Goal: Task Accomplishment & Management: Use online tool/utility

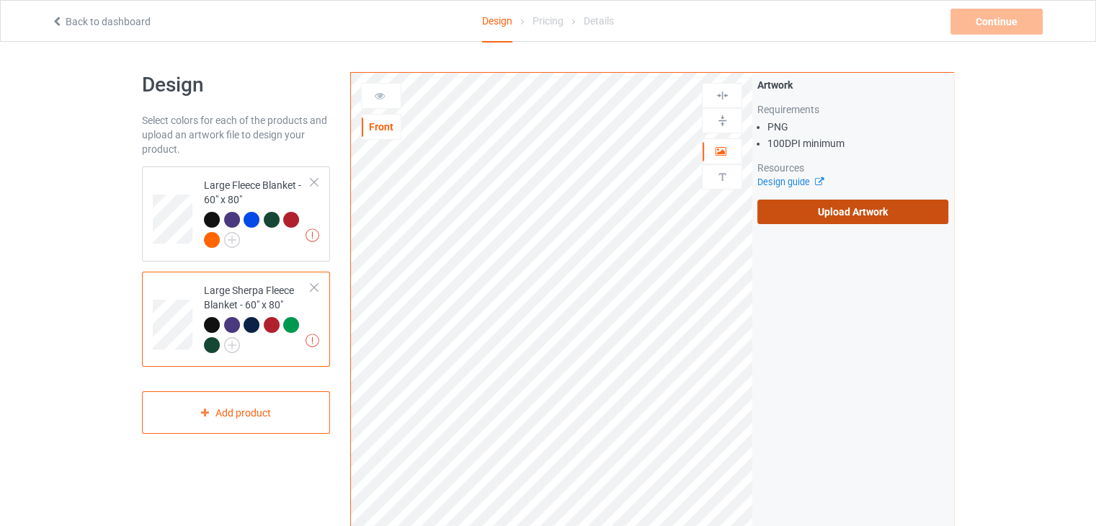
click at [830, 211] on label "Upload Artwork" at bounding box center [852, 212] width 191 height 24
click at [0, 0] on input "Upload Artwork" at bounding box center [0, 0] width 0 height 0
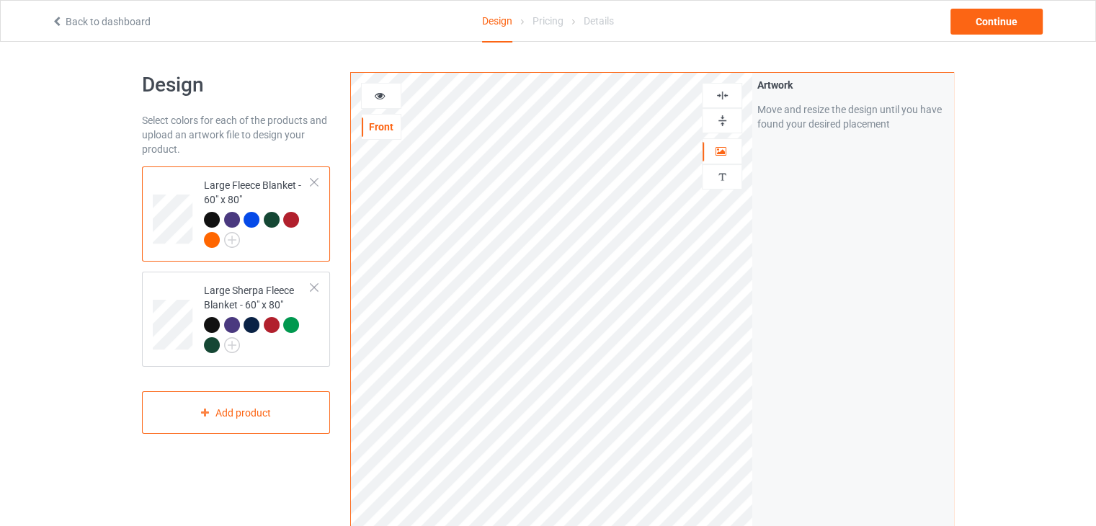
click at [719, 115] on img at bounding box center [723, 121] width 14 height 14
click at [721, 104] on div at bounding box center [722, 95] width 40 height 25
click at [295, 300] on div "Large Sherpa Fleece Blanket - 60" x 80"" at bounding box center [257, 317] width 107 height 68
click at [718, 120] on img at bounding box center [723, 121] width 14 height 14
click at [718, 102] on div at bounding box center [722, 95] width 40 height 25
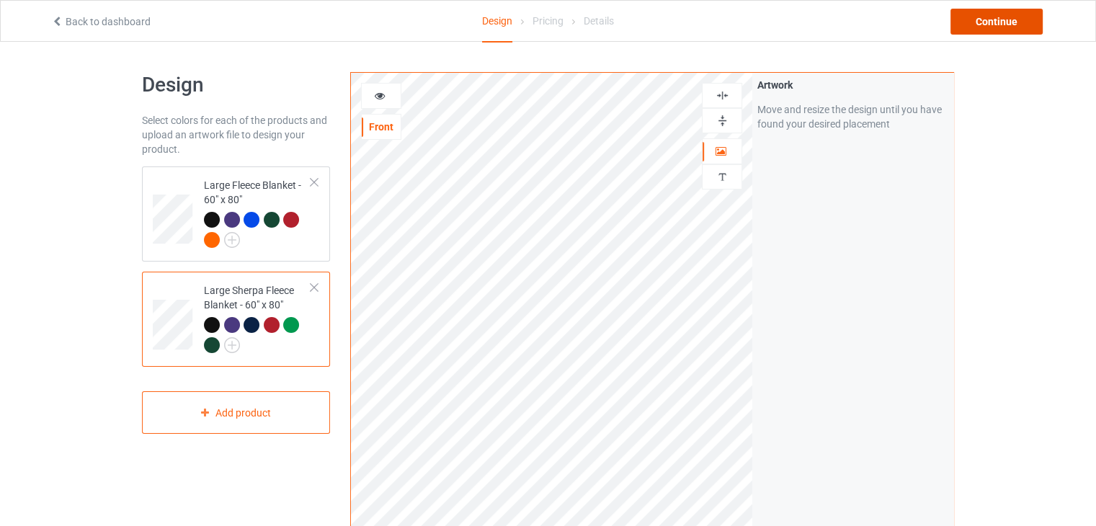
click at [961, 34] on div "Continue" at bounding box center [996, 22] width 92 height 26
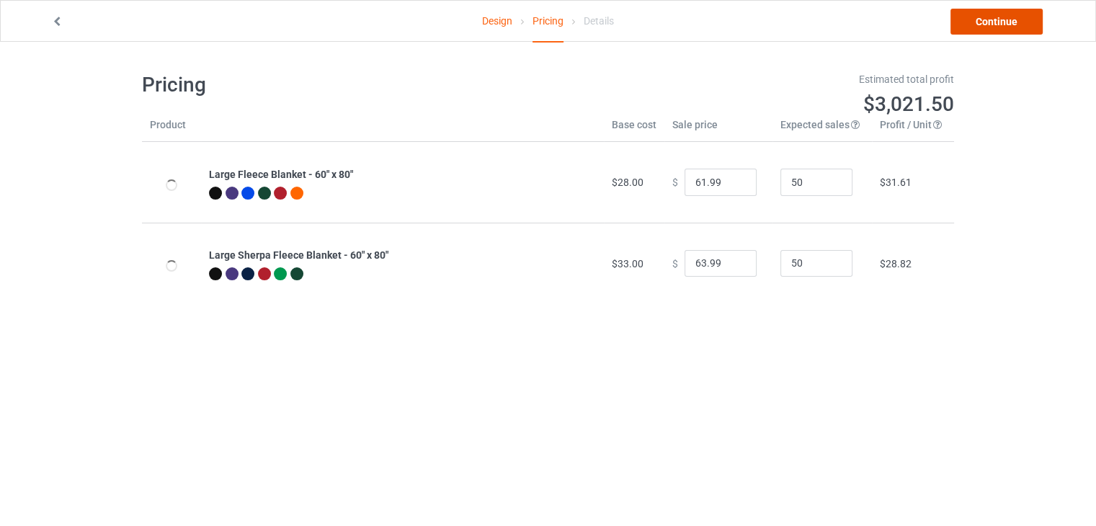
click at [961, 34] on link "Continue" at bounding box center [996, 22] width 92 height 26
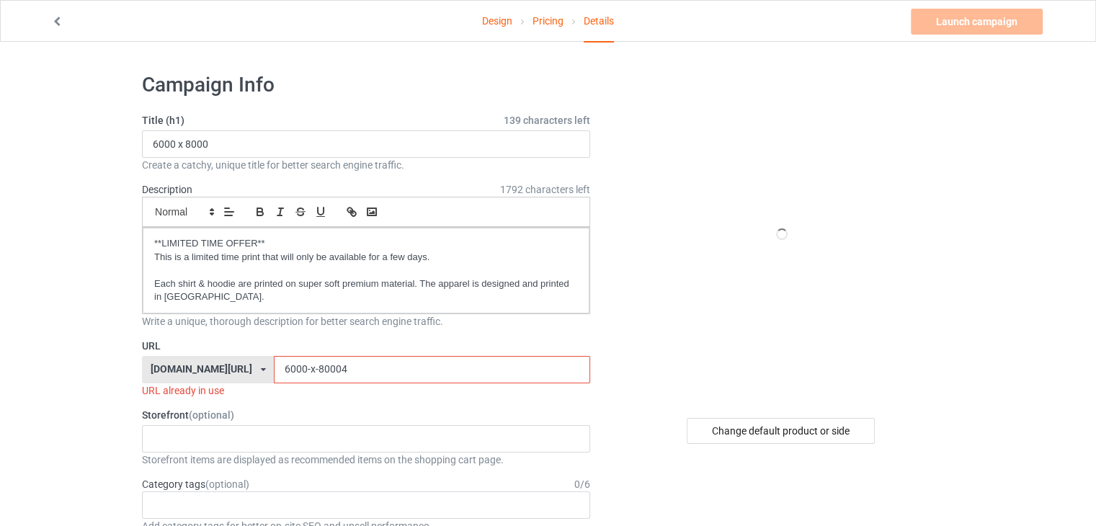
click at [337, 360] on input "6000-x-80004" at bounding box center [432, 369] width 316 height 27
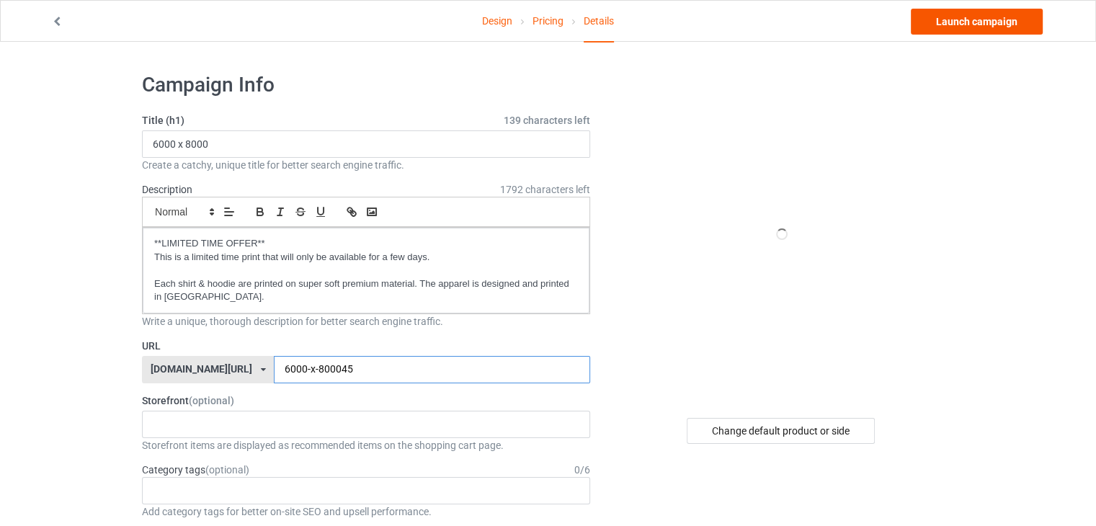
type input "6000-x-800045"
click at [959, 22] on link "Launch campaign" at bounding box center [977, 22] width 132 height 26
